Goal: Find specific page/section: Find specific page/section

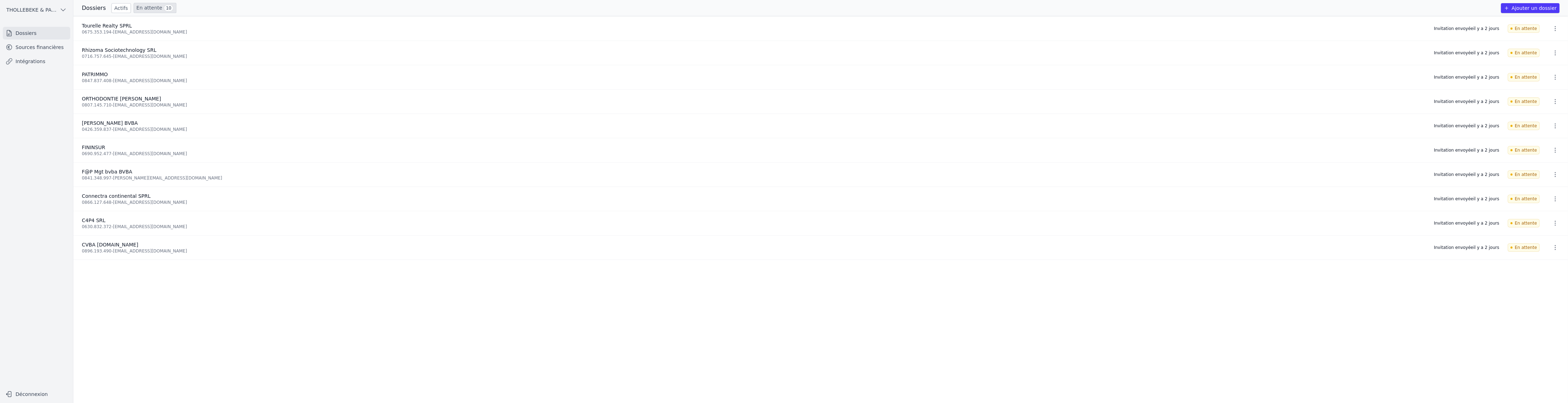
click at [145, 8] on link "En attente 10" at bounding box center [155, 8] width 43 height 10
click at [115, 8] on link "Actifs" at bounding box center [121, 8] width 19 height 10
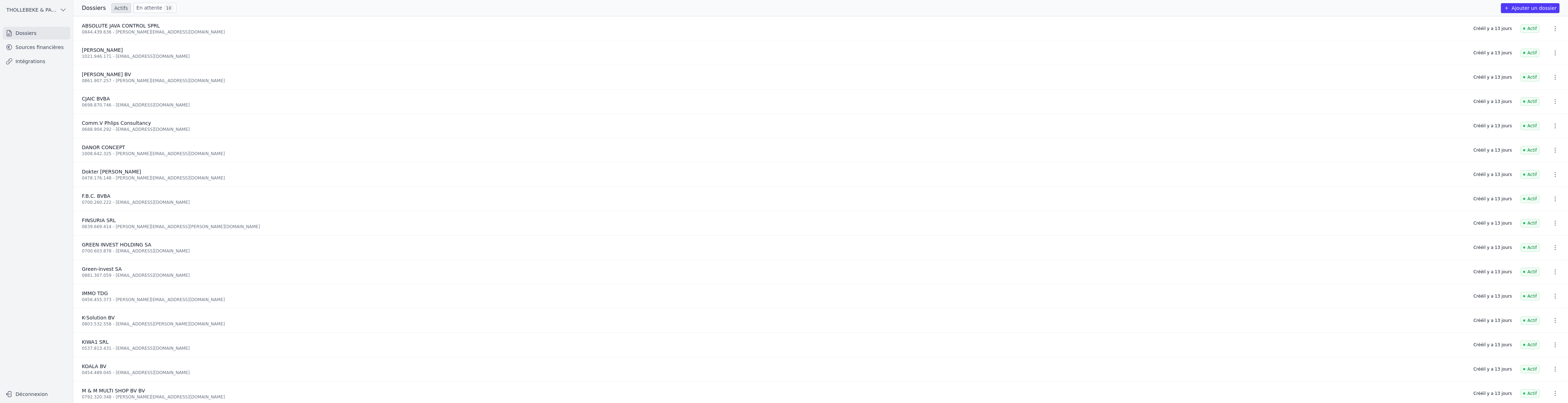
click at [57, 10] on button "THOLLEBEKE & PARTNERS bvbvba BVBA" at bounding box center [37, 10] width 68 height 12
click at [63, 10] on div at bounding box center [784, 202] width 1568 height 403
click at [1536, 9] on button "Ajouter un dossier" at bounding box center [1530, 8] width 58 height 10
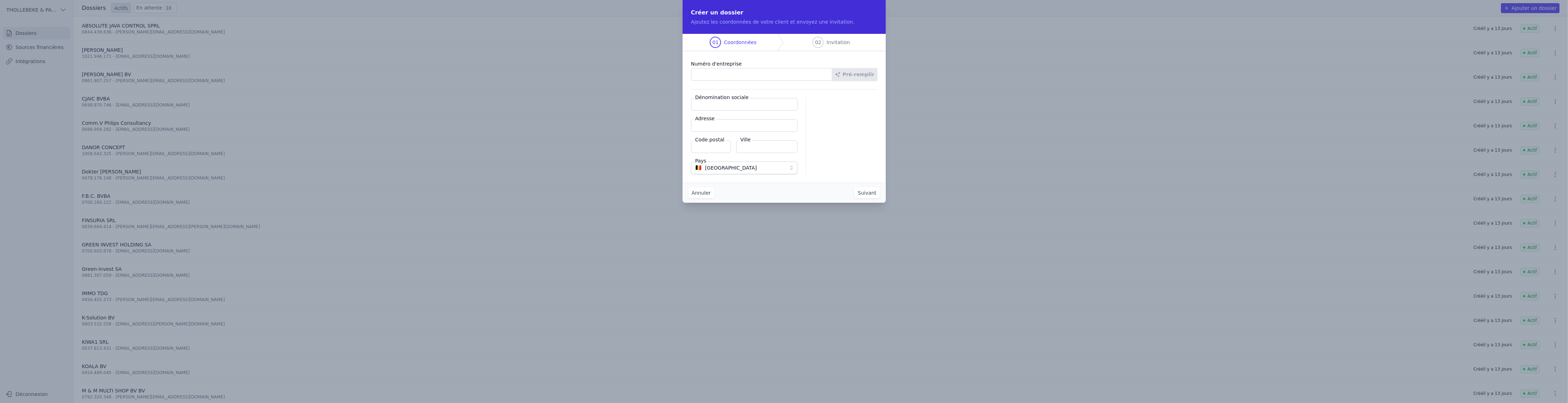
click at [865, 192] on button "Suivant" at bounding box center [867, 193] width 26 height 12
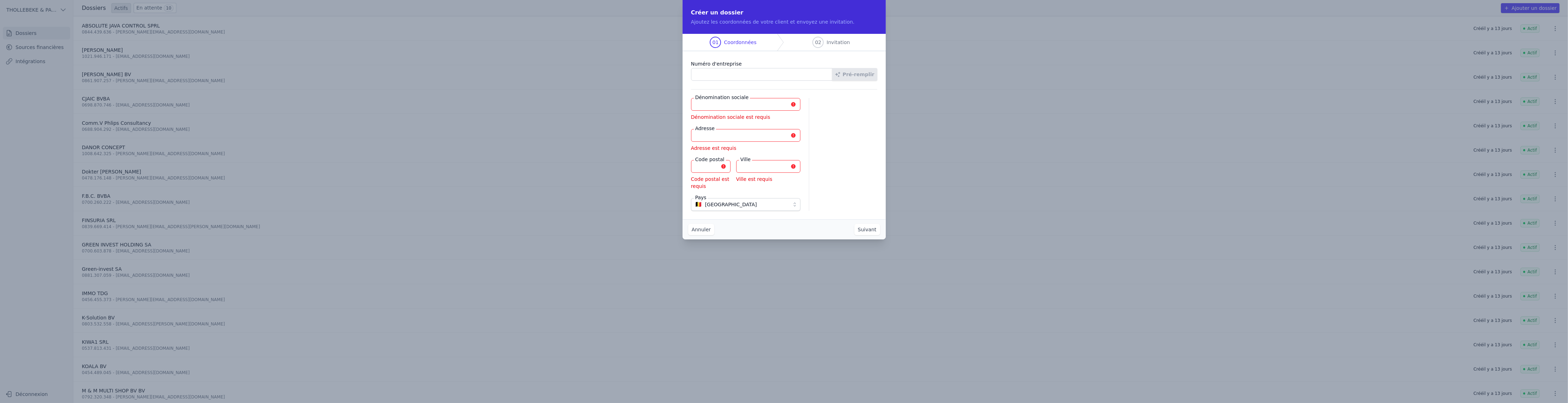
click at [698, 230] on button "Annuler" at bounding box center [701, 230] width 26 height 12
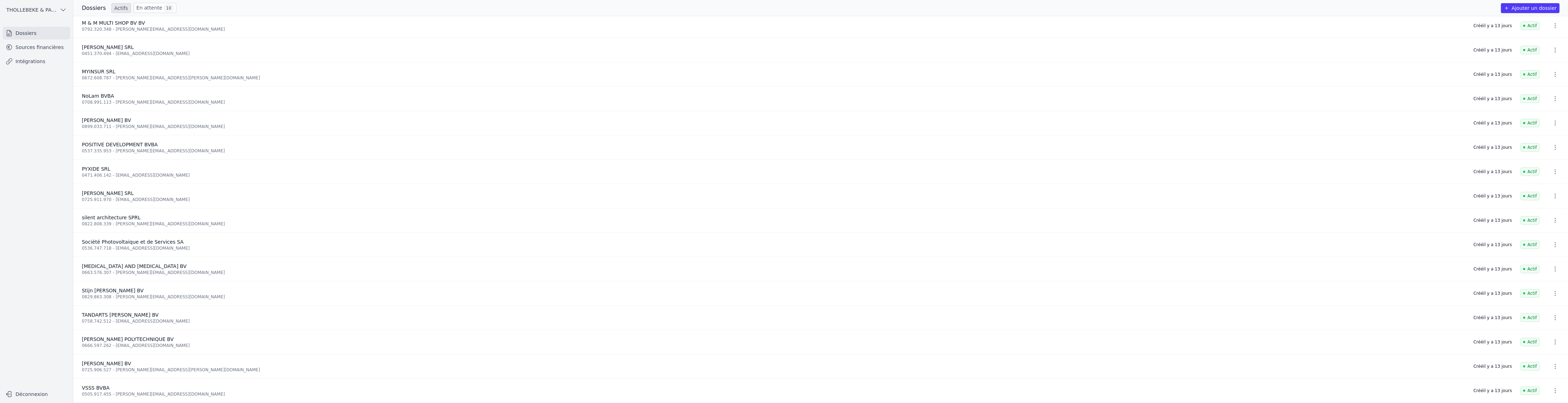
scroll to position [368, 0]
click at [94, 388] on span "VSSS BVBA" at bounding box center [96, 388] width 28 height 5
click at [125, 392] on div "0505.917.455 - [PERSON_NAME][EMAIL_ADDRESS][DOMAIN_NAME]" at bounding box center [773, 394] width 1383 height 5
click at [37, 47] on link "Sources financières" at bounding box center [37, 47] width 68 height 13
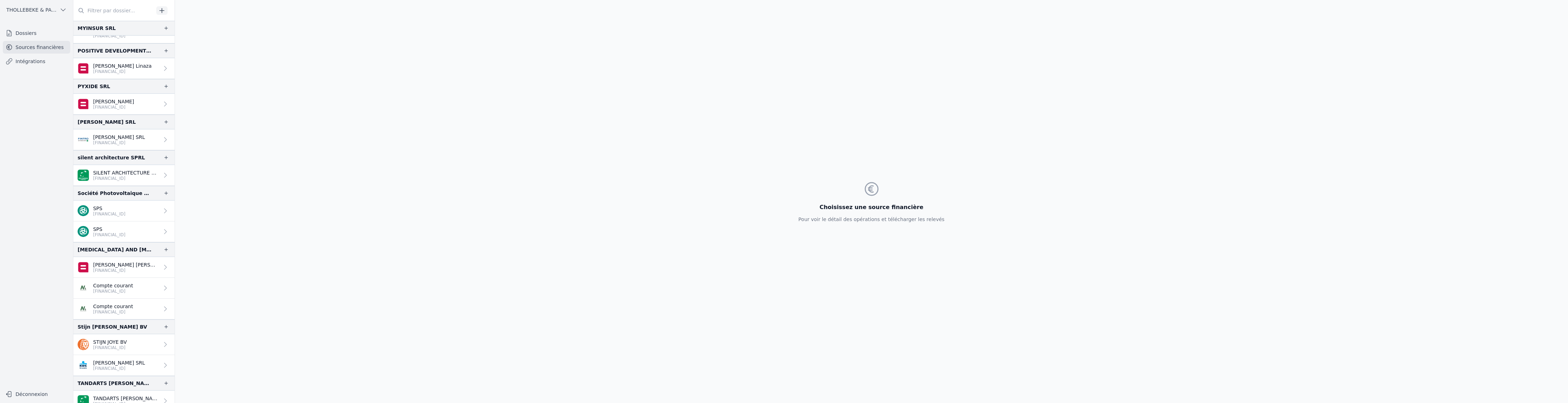
scroll to position [795, 0]
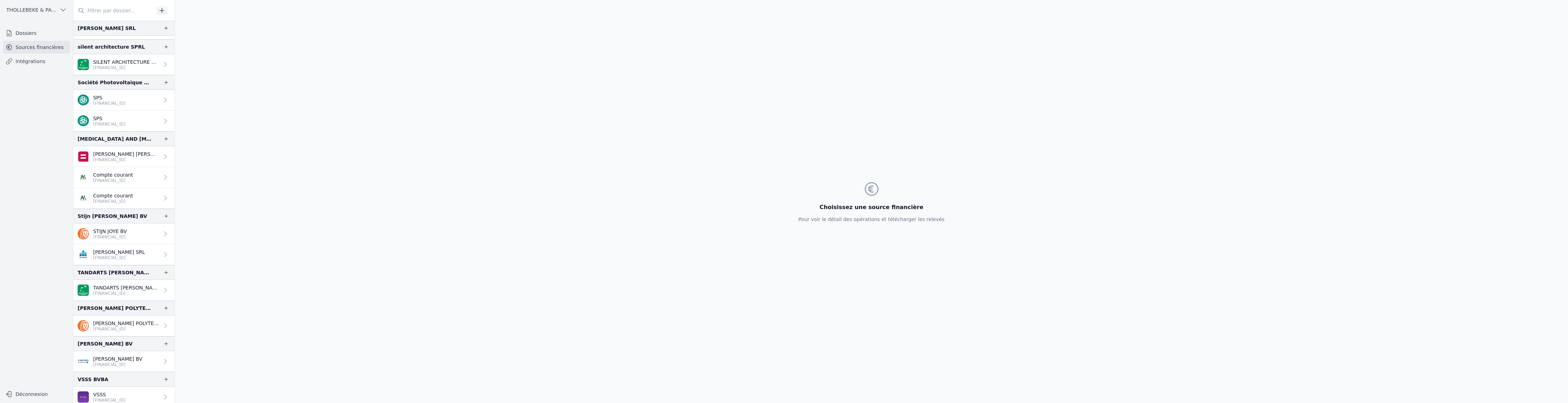
click at [101, 391] on p "VSSS" at bounding box center [109, 395] width 32 height 7
